Goal: Information Seeking & Learning: Learn about a topic

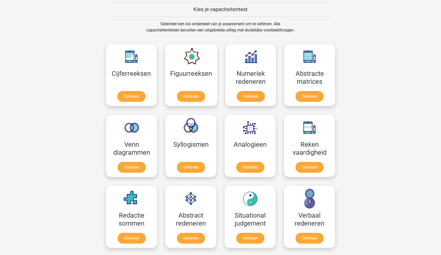
scroll to position [199, 0]
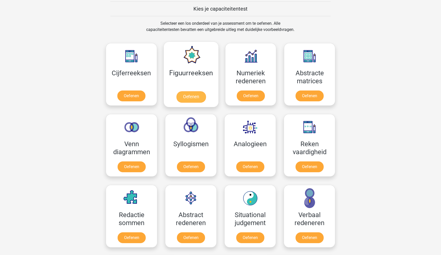
click at [201, 98] on link "Oefenen" at bounding box center [190, 96] width 29 height 11
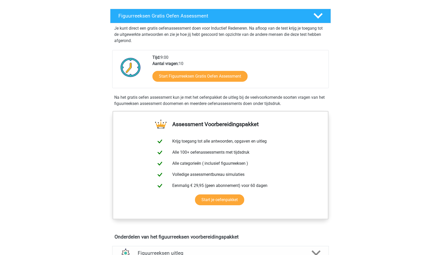
scroll to position [96, 0]
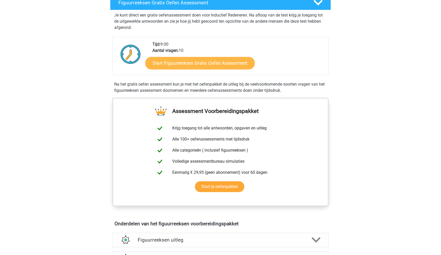
click at [225, 68] on link "Start Figuurreeksen Gratis Oefen Assessment" at bounding box center [199, 63] width 109 height 12
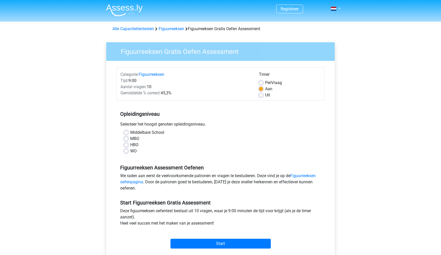
click at [130, 138] on label "MBO" at bounding box center [134, 139] width 9 height 6
click at [125, 138] on input "MBO" at bounding box center [126, 138] width 4 height 5
radio input "true"
click at [203, 245] on input "Start" at bounding box center [220, 244] width 100 height 10
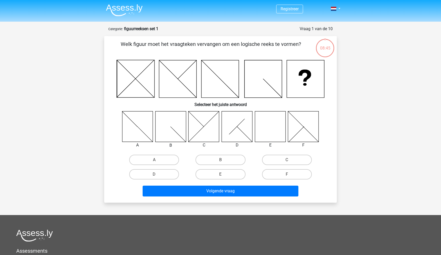
click at [294, 131] on icon at bounding box center [303, 126] width 31 height 31
click at [290, 175] on input "F" at bounding box center [288, 175] width 3 height 3
radio input "true"
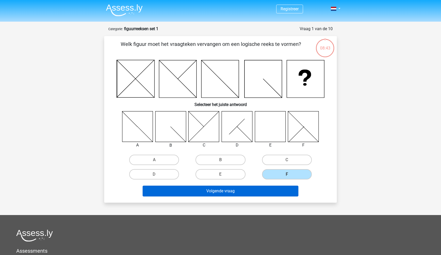
click at [265, 193] on button "Volgende vraag" at bounding box center [221, 191] width 156 height 11
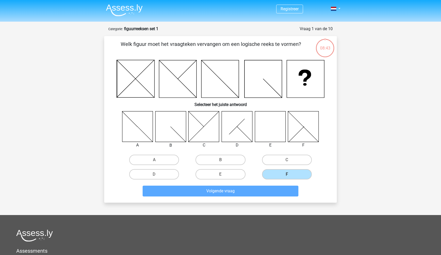
scroll to position [26, 0]
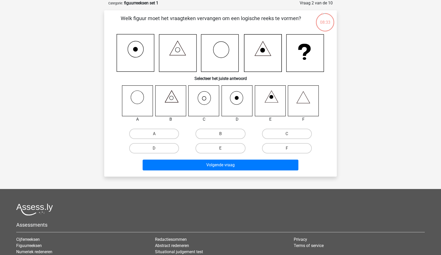
click at [202, 101] on icon at bounding box center [203, 100] width 31 height 31
click at [281, 133] on label "C" at bounding box center [287, 134] width 50 height 10
click at [287, 134] on input "C" at bounding box center [288, 135] width 3 height 3
radio input "true"
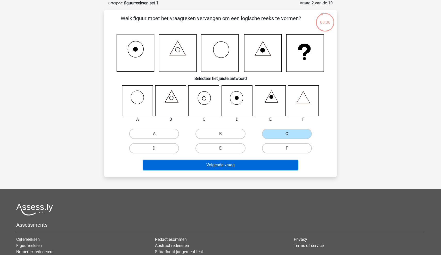
click at [265, 161] on button "Volgende vraag" at bounding box center [221, 165] width 156 height 11
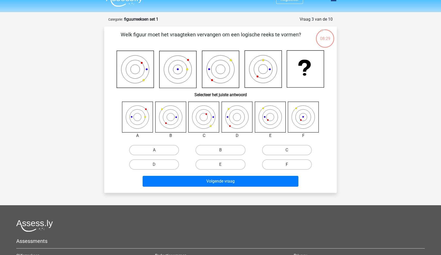
scroll to position [10, 0]
click at [290, 153] on label "C" at bounding box center [287, 150] width 50 height 10
click at [290, 153] on input "C" at bounding box center [288, 151] width 3 height 3
radio input "true"
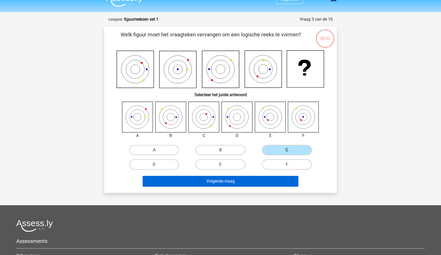
click at [259, 178] on button "Volgende vraag" at bounding box center [221, 181] width 156 height 11
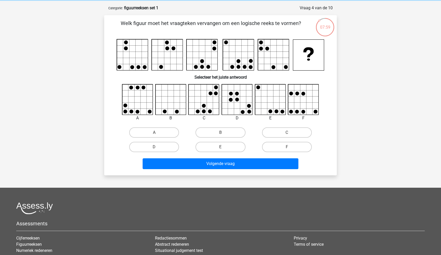
scroll to position [20, 0]
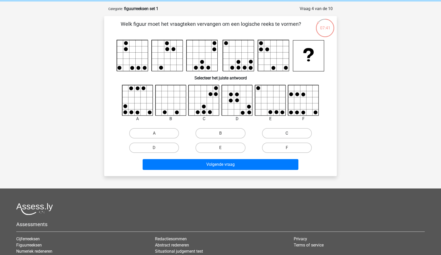
click at [282, 136] on label "C" at bounding box center [287, 133] width 50 height 10
click at [287, 136] on input "C" at bounding box center [288, 134] width 3 height 3
radio input "true"
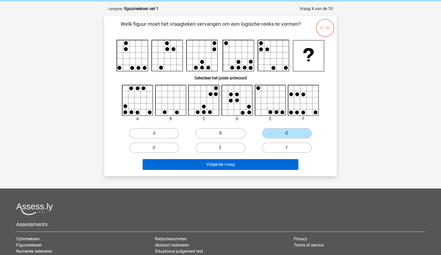
click at [247, 166] on button "Volgende vraag" at bounding box center [221, 164] width 156 height 11
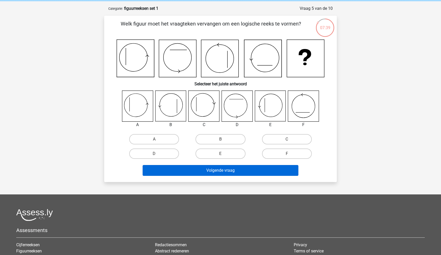
scroll to position [19, 0]
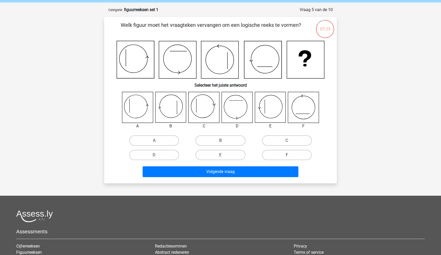
click at [281, 154] on label "F" at bounding box center [287, 155] width 50 height 10
click at [287, 155] on input "F" at bounding box center [288, 156] width 3 height 3
radio input "true"
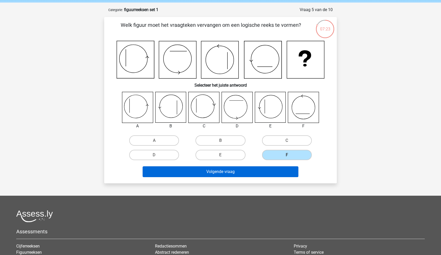
click at [254, 169] on button "Volgende vraag" at bounding box center [221, 171] width 156 height 11
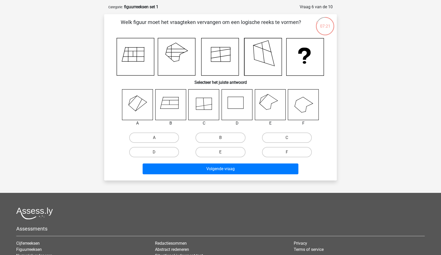
scroll to position [21, 0]
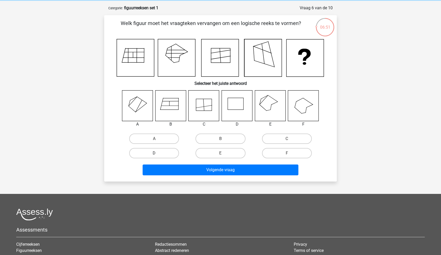
click at [152, 155] on label "D" at bounding box center [154, 153] width 50 height 10
click at [154, 155] on input "D" at bounding box center [155, 154] width 3 height 3
radio input "true"
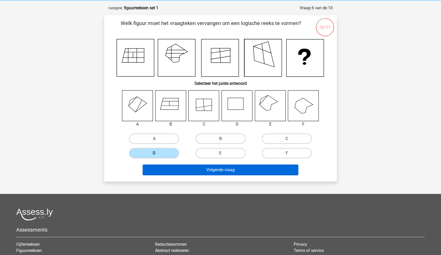
click at [164, 170] on button "Volgende vraag" at bounding box center [221, 169] width 156 height 11
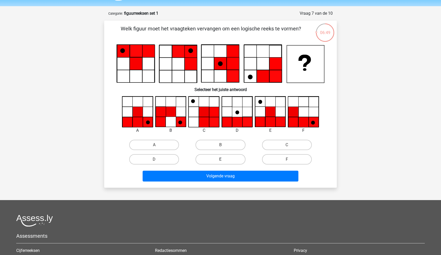
scroll to position [14, 0]
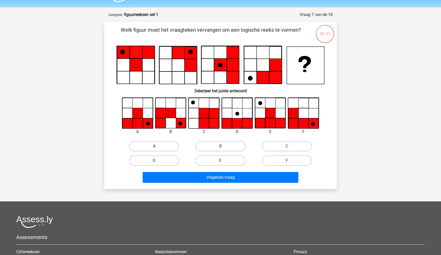
click at [161, 147] on label "A" at bounding box center [154, 146] width 50 height 10
click at [157, 147] on input "A" at bounding box center [155, 147] width 3 height 3
radio input "true"
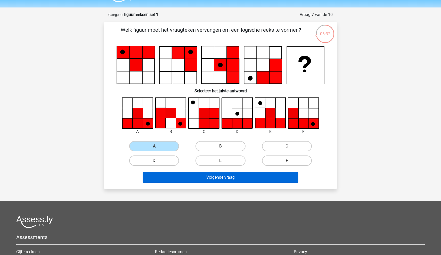
click at [182, 176] on button "Volgende vraag" at bounding box center [221, 177] width 156 height 11
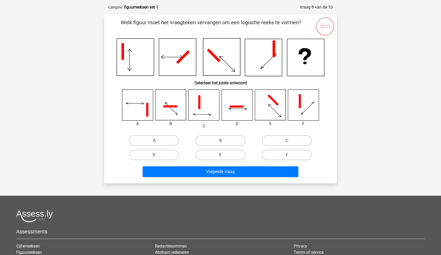
scroll to position [19, 0]
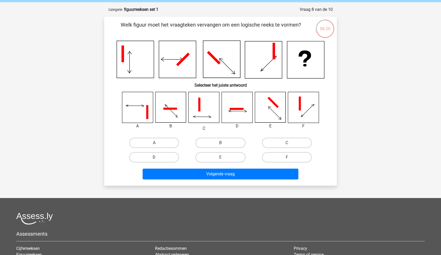
click at [169, 155] on label "D" at bounding box center [154, 157] width 50 height 10
click at [157, 157] on input "D" at bounding box center [155, 158] width 3 height 3
radio input "true"
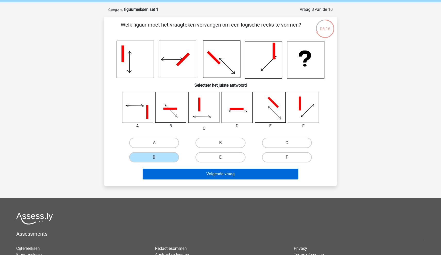
click at [190, 174] on button "Volgende vraag" at bounding box center [221, 174] width 156 height 11
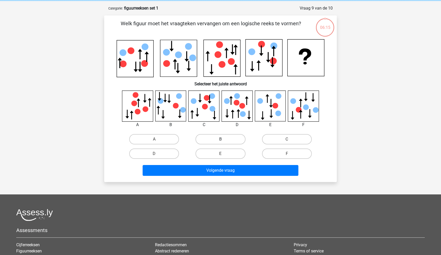
scroll to position [17, 0]
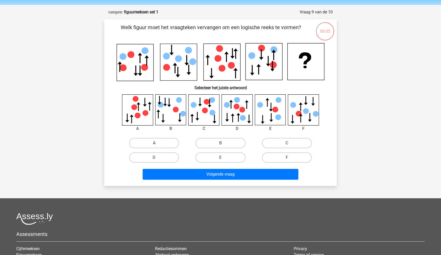
click at [170, 140] on label "A" at bounding box center [154, 143] width 50 height 10
click at [157, 143] on input "A" at bounding box center [155, 144] width 3 height 3
radio input "true"
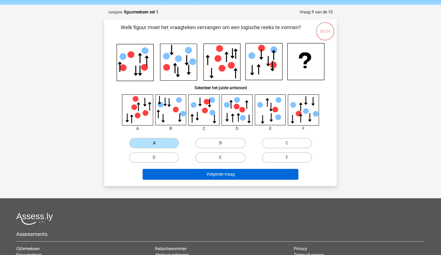
click at [178, 170] on button "Volgende vraag" at bounding box center [221, 174] width 156 height 11
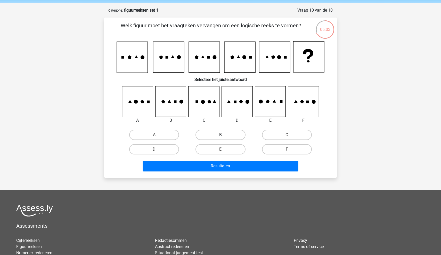
scroll to position [18, 0]
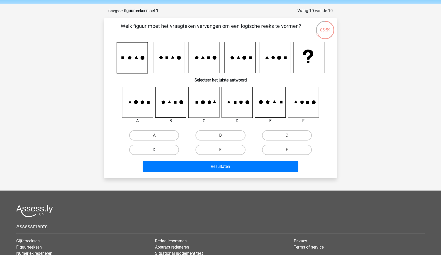
click at [158, 152] on label "D" at bounding box center [154, 150] width 50 height 10
click at [157, 152] on input "D" at bounding box center [155, 151] width 3 height 3
radio input "true"
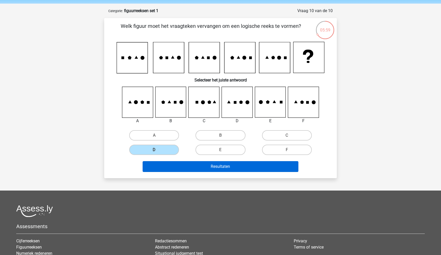
click at [166, 162] on button "Resultaten" at bounding box center [221, 166] width 156 height 11
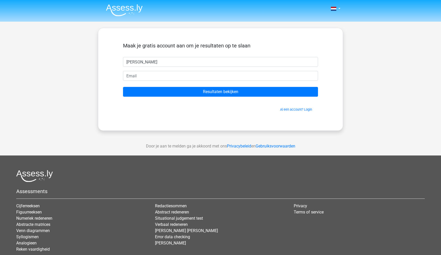
type input "[PERSON_NAME]"
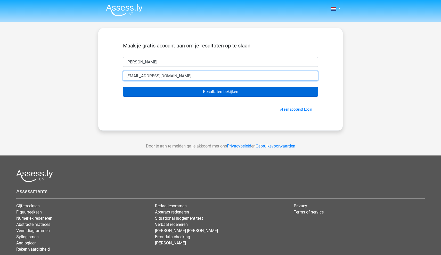
type input "[EMAIL_ADDRESS][DOMAIN_NAME]"
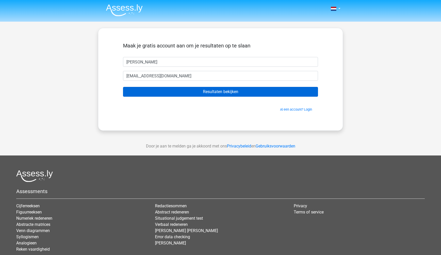
click at [222, 91] on input "Resultaten bekijken" at bounding box center [220, 92] width 195 height 10
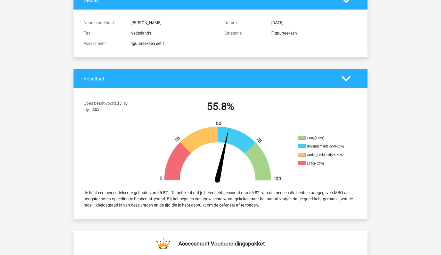
scroll to position [44, 0]
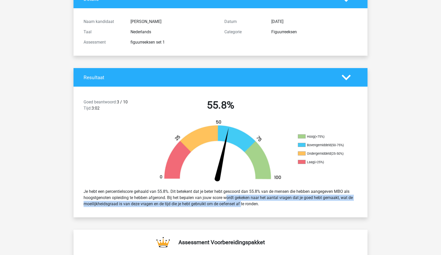
drag, startPoint x: 208, startPoint y: 199, endPoint x: 226, endPoint y: 201, distance: 17.2
click at [226, 202] on div "Je hebt een percentielscore gehaald van 55.8%. Dit betekent dat je beter hebt g…" at bounding box center [220, 197] width 281 height 23
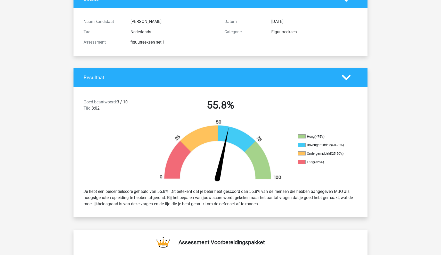
click at [254, 212] on div "Goed beantwoord: 3 / 10 Tijd: 3:02 55.8% Hoog (>75%) Bovengemiddeld (50-75%) On…" at bounding box center [220, 152] width 286 height 131
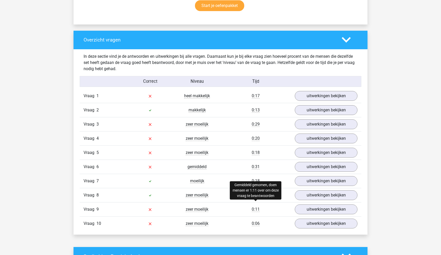
scroll to position [369, 0]
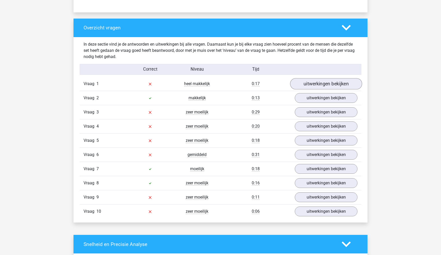
click at [347, 82] on link "uitwerkingen bekijken" at bounding box center [326, 83] width 72 height 11
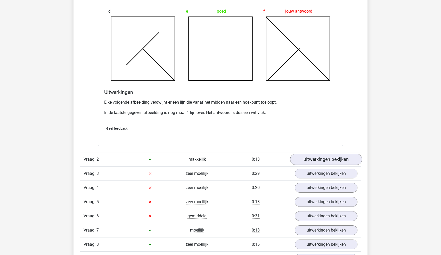
scroll to position [607, 0]
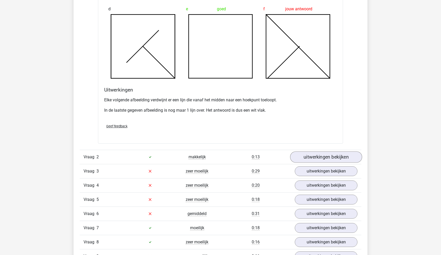
click at [312, 155] on link "uitwerkingen bekijken" at bounding box center [326, 156] width 72 height 11
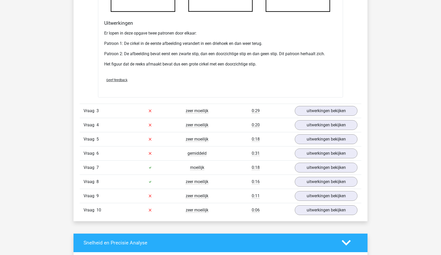
scroll to position [985, 0]
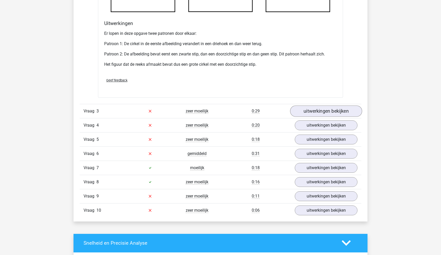
click at [314, 111] on link "uitwerkingen bekijken" at bounding box center [326, 110] width 72 height 11
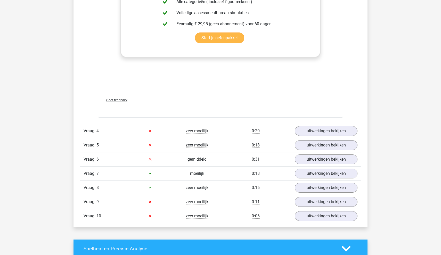
scroll to position [1411, 0]
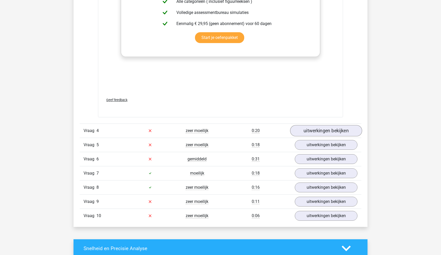
click at [322, 130] on link "uitwerkingen bekijken" at bounding box center [326, 130] width 72 height 11
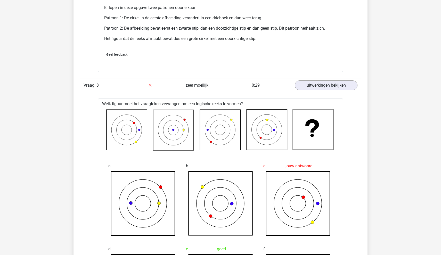
scroll to position [997, 0]
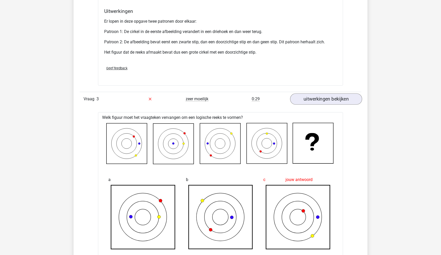
click at [311, 101] on link "uitwerkingen bekijken" at bounding box center [326, 98] width 72 height 11
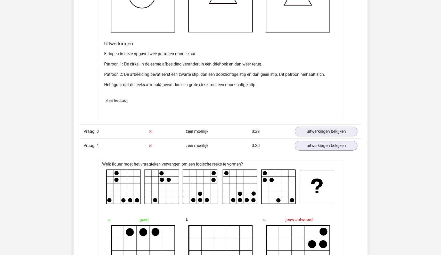
scroll to position [962, 0]
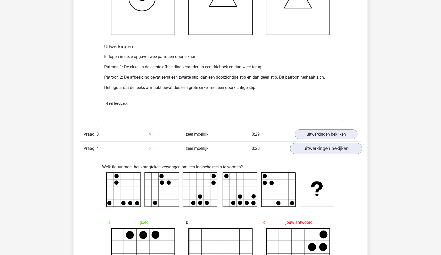
click at [319, 146] on link "uitwerkingen bekijken" at bounding box center [326, 148] width 72 height 11
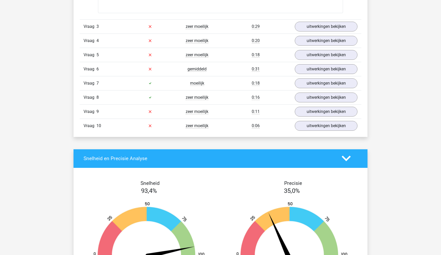
scroll to position [1075, 0]
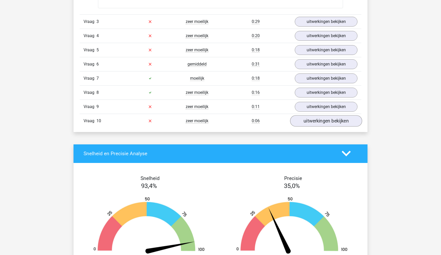
click at [331, 123] on link "uitwerkingen bekijken" at bounding box center [326, 120] width 72 height 11
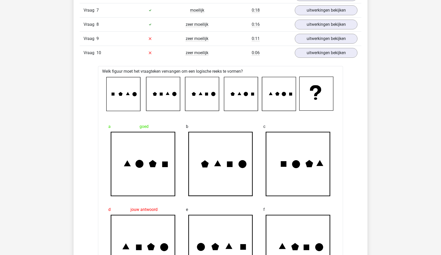
scroll to position [1140, 0]
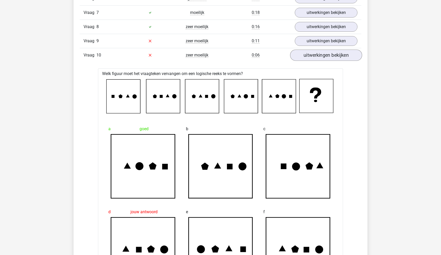
click at [346, 59] on link "uitwerkingen bekijken" at bounding box center [326, 54] width 72 height 11
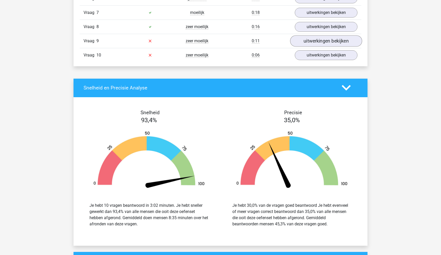
click at [329, 37] on link "uitwerkingen bekijken" at bounding box center [326, 40] width 72 height 11
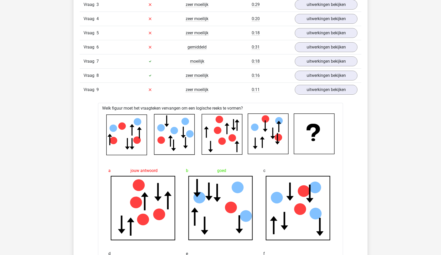
scroll to position [1091, 0]
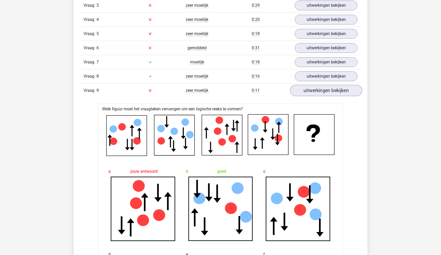
click at [304, 90] on link "uitwerkingen bekijken" at bounding box center [326, 90] width 72 height 11
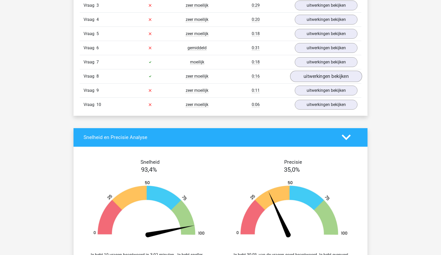
click at [308, 77] on link "uitwerkingen bekijken" at bounding box center [326, 76] width 72 height 11
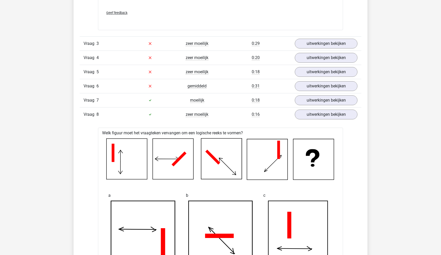
scroll to position [1044, 0]
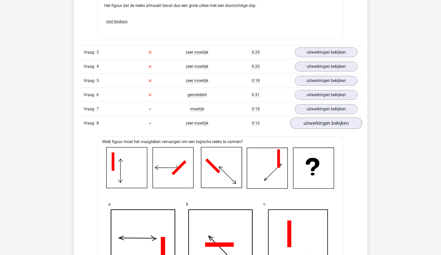
click at [321, 124] on link "uitwerkingen bekijken" at bounding box center [326, 123] width 72 height 11
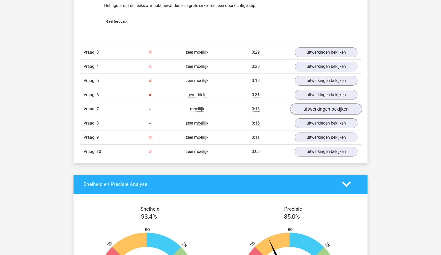
click at [321, 107] on link "uitwerkingen bekijken" at bounding box center [326, 108] width 72 height 11
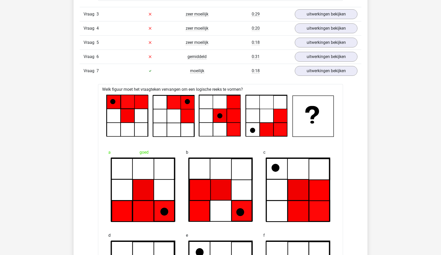
scroll to position [1062, 0]
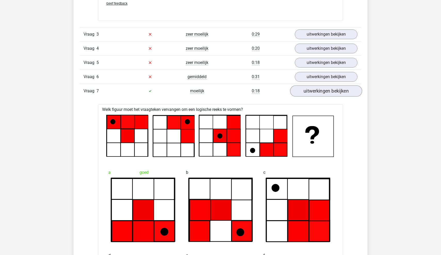
click at [323, 94] on link "uitwerkingen bekijken" at bounding box center [326, 90] width 72 height 11
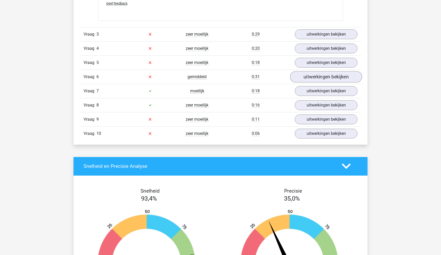
click at [323, 76] on link "uitwerkingen bekijken" at bounding box center [326, 76] width 72 height 11
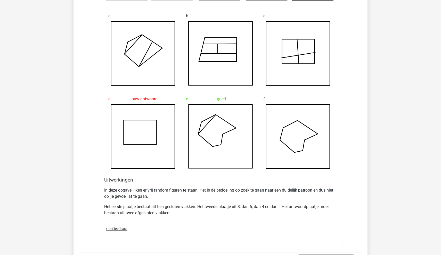
scroll to position [1208, 0]
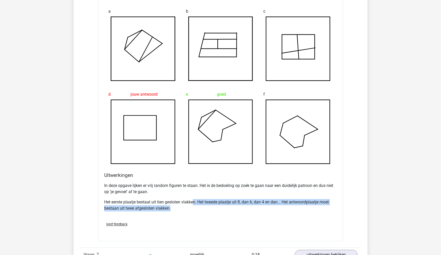
drag, startPoint x: 194, startPoint y: 202, endPoint x: 196, endPoint y: 204, distance: 3.1
click at [196, 204] on p "Het eerste plaatje bestaat uit tien gesloten vlakken. Het tweede plaatje uit 8,…" at bounding box center [220, 205] width 232 height 12
click at [197, 211] on div "In deze opgave lijken er vrij random figuren te staan. Het is de bedoeling op z…" at bounding box center [220, 198] width 232 height 37
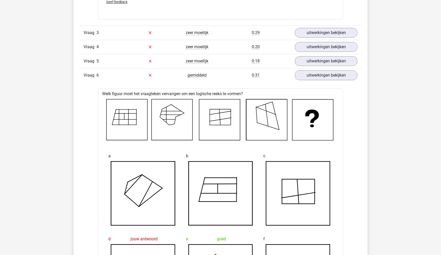
scroll to position [1063, 0]
click at [328, 75] on link "uitwerkingen bekijken" at bounding box center [326, 75] width 72 height 11
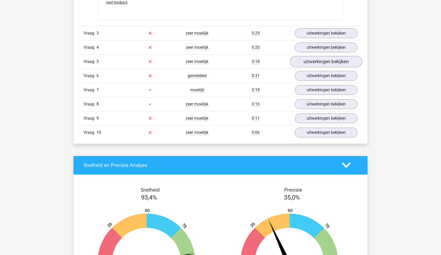
click at [328, 63] on link "uitwerkingen bekijken" at bounding box center [326, 61] width 72 height 11
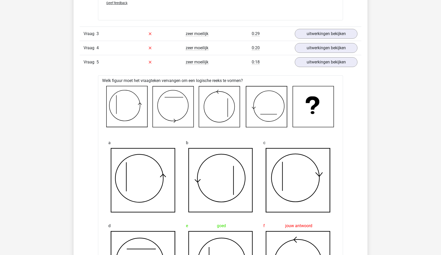
scroll to position [1027, 0]
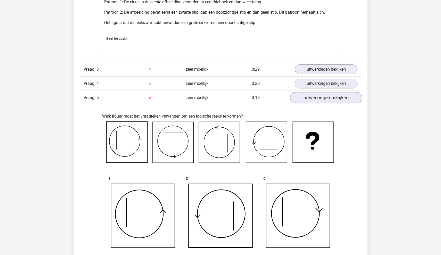
click at [308, 94] on link "uitwerkingen bekijken" at bounding box center [326, 97] width 72 height 11
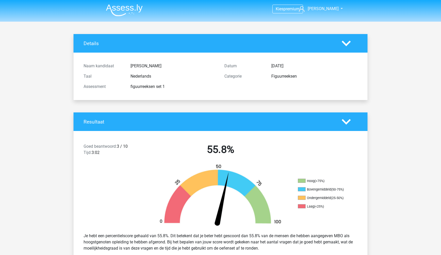
scroll to position [0, 0]
